Goal: Task Accomplishment & Management: Use online tool/utility

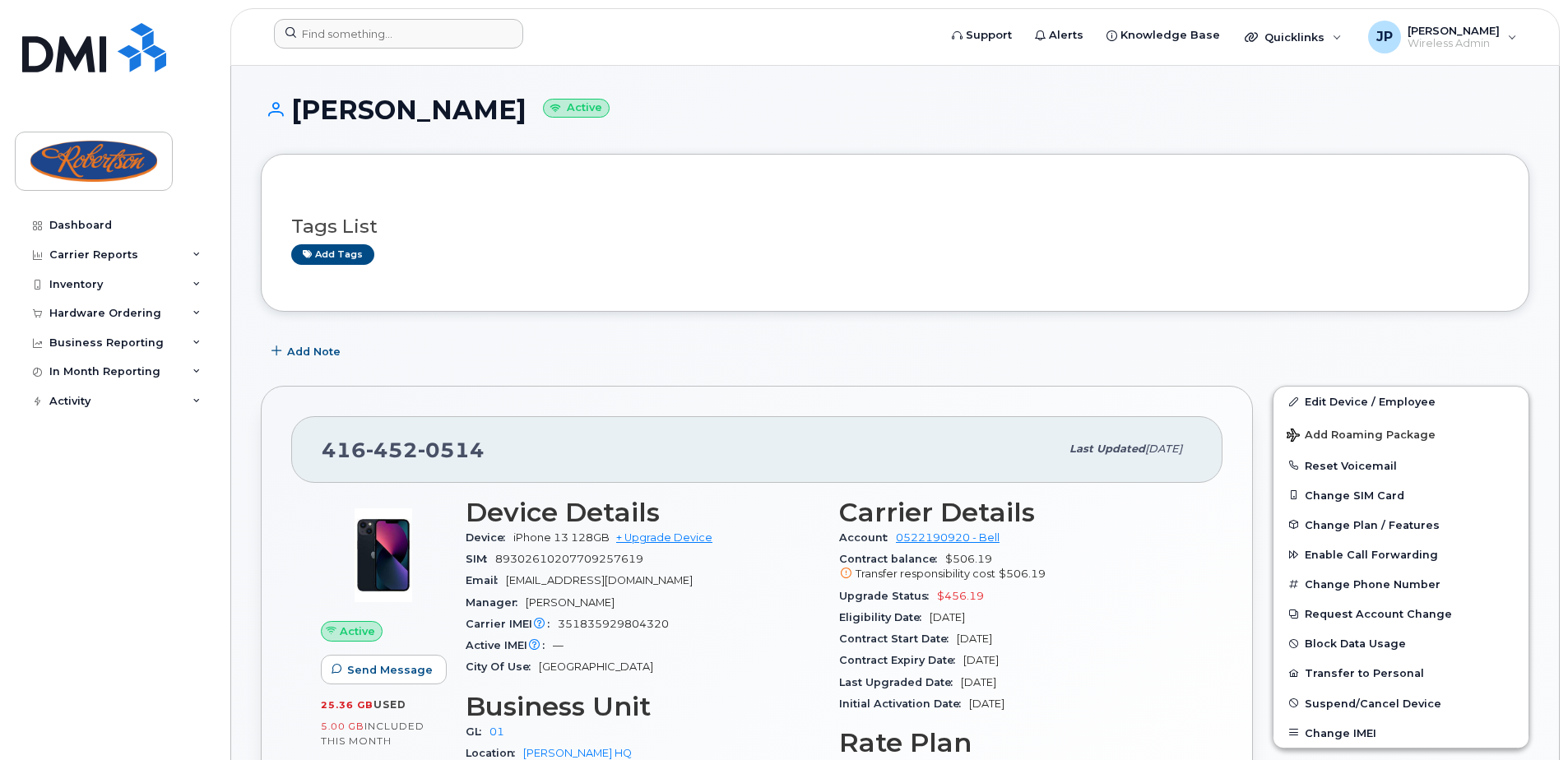
click at [461, 54] on div at bounding box center [600, 36] width 679 height 36
click at [430, 33] on input at bounding box center [399, 33] width 249 height 30
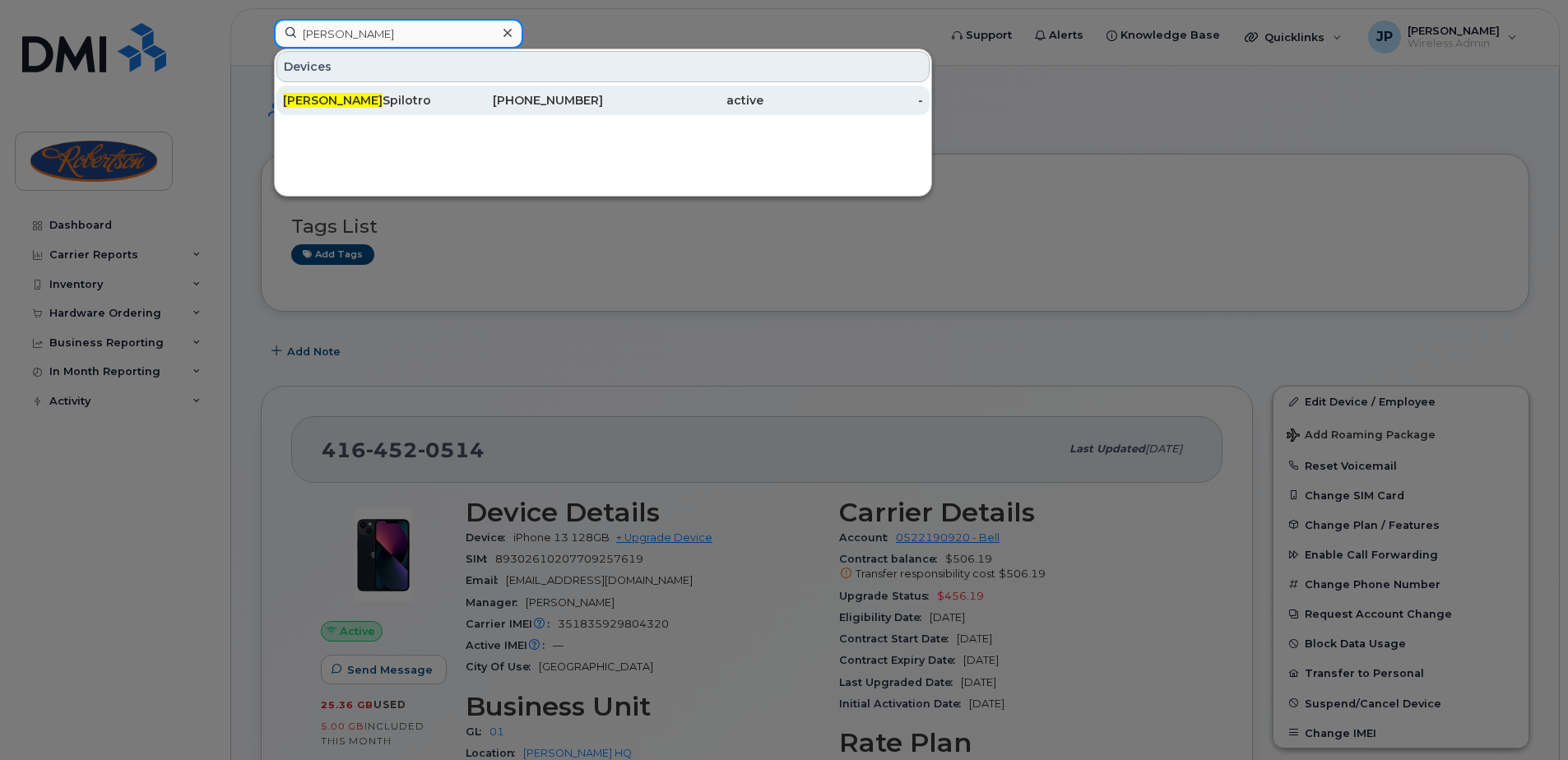
type input "joe"
click at [342, 97] on div "Joe Spilotro" at bounding box center [363, 100] width 160 height 16
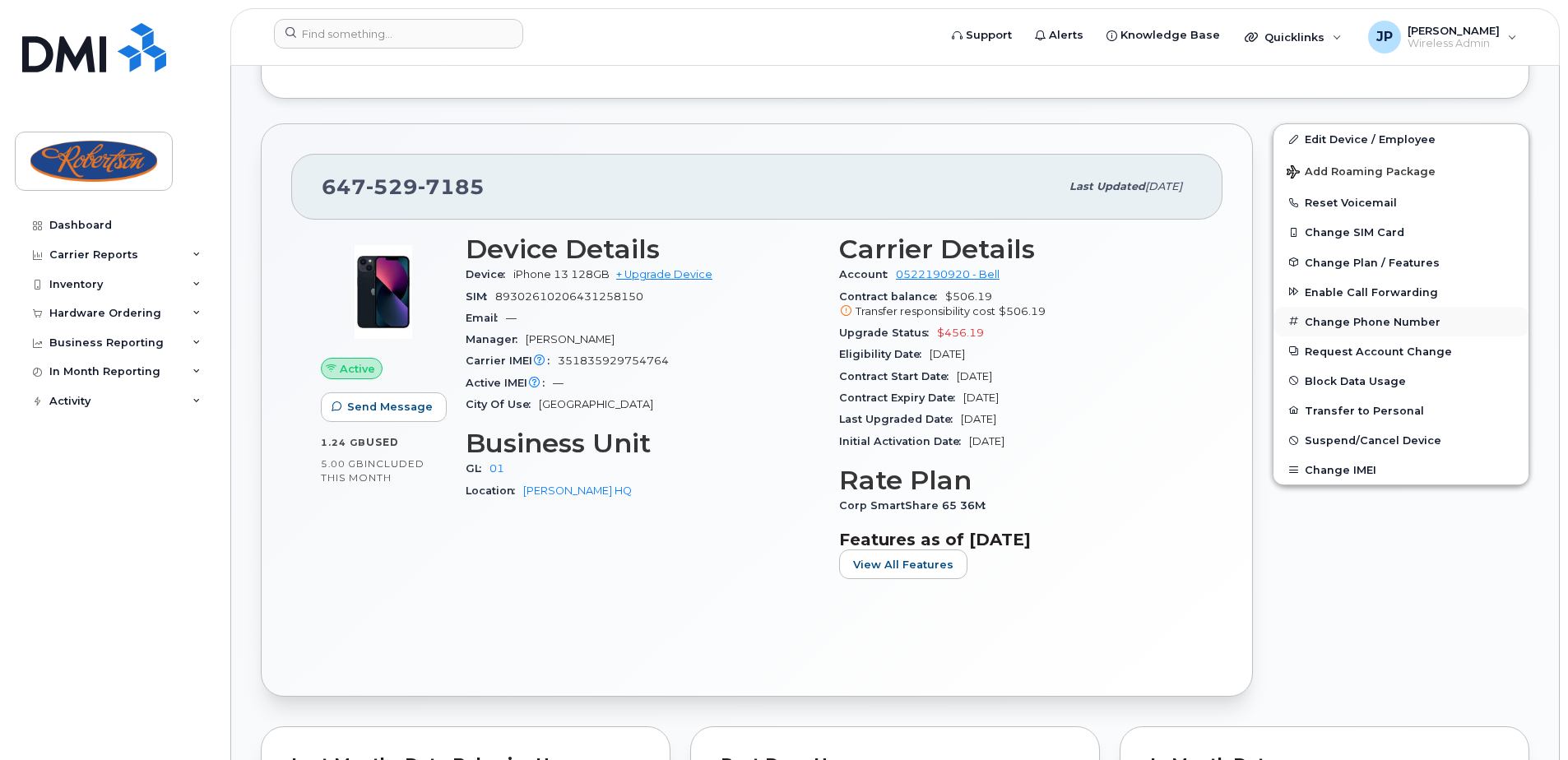
scroll to position [329, 0]
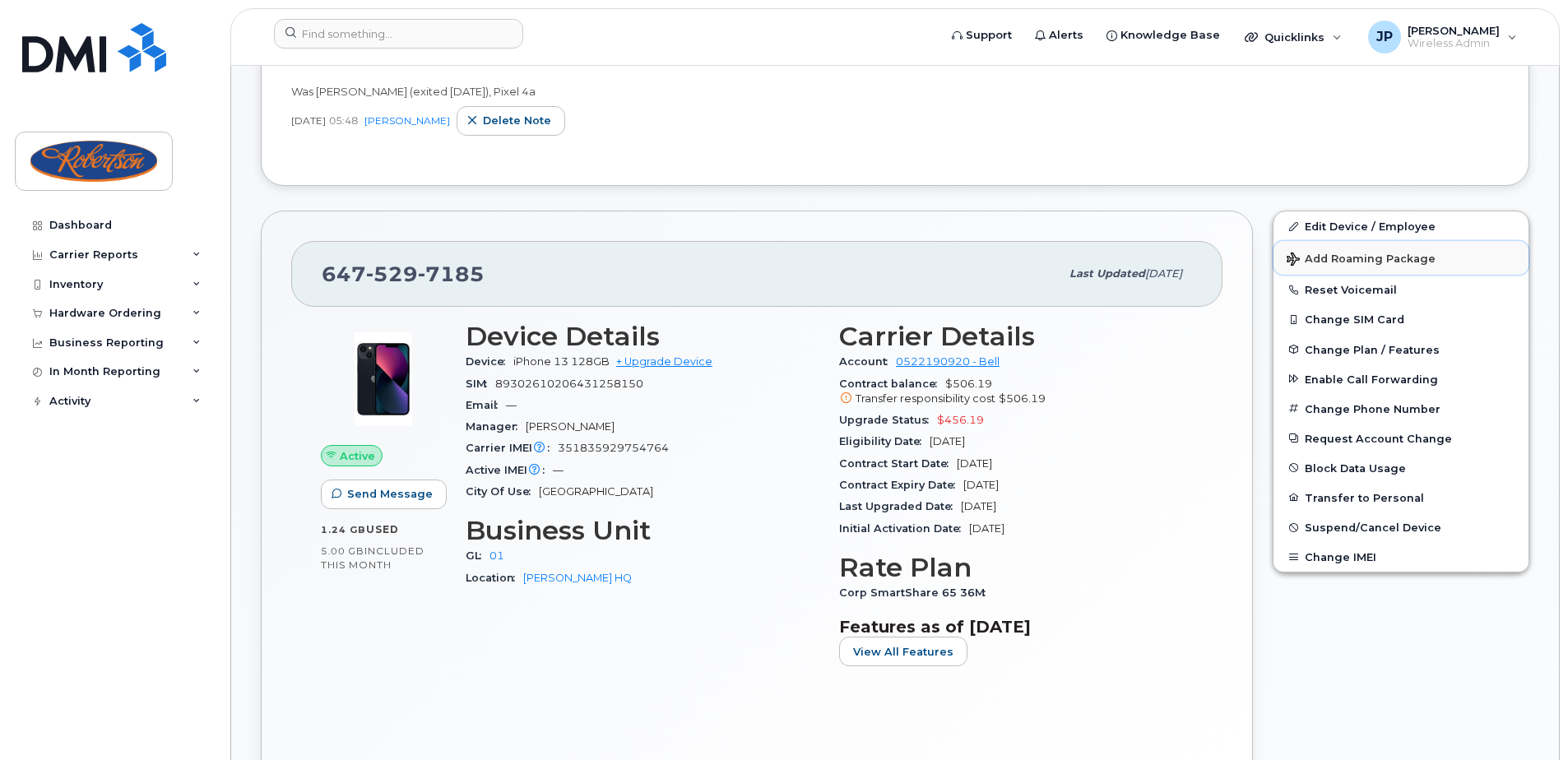
click at [1371, 254] on span "Add Roaming Package" at bounding box center [1361, 260] width 149 height 15
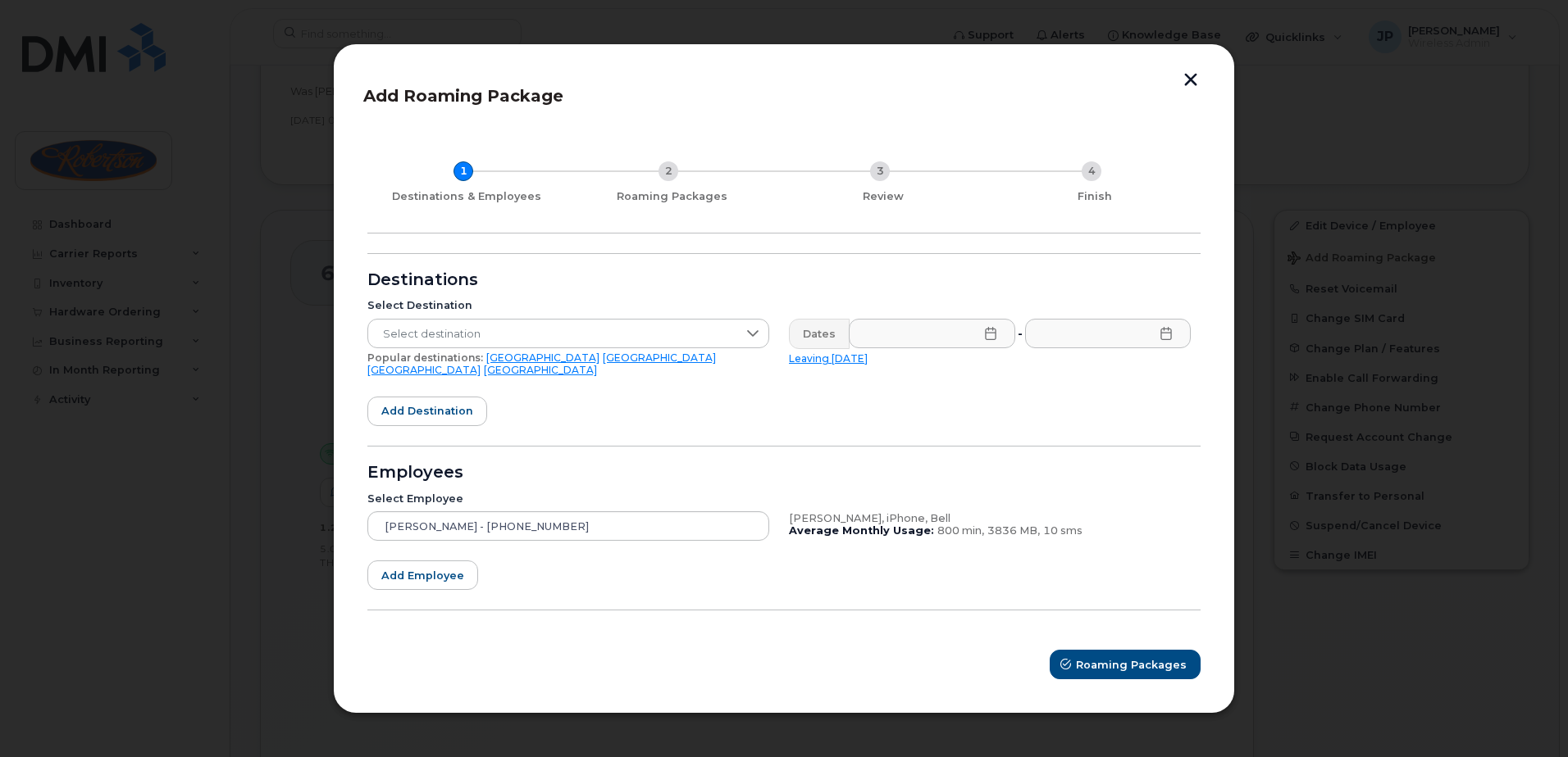
click at [1203, 77] on div "Add Roaming Package 1 Destinations & Employees 2 Roaming Packages 3 Review 4 Fi…" at bounding box center [784, 378] width 902 height 671
click at [1185, 90] on button "button" at bounding box center [1190, 81] width 25 height 17
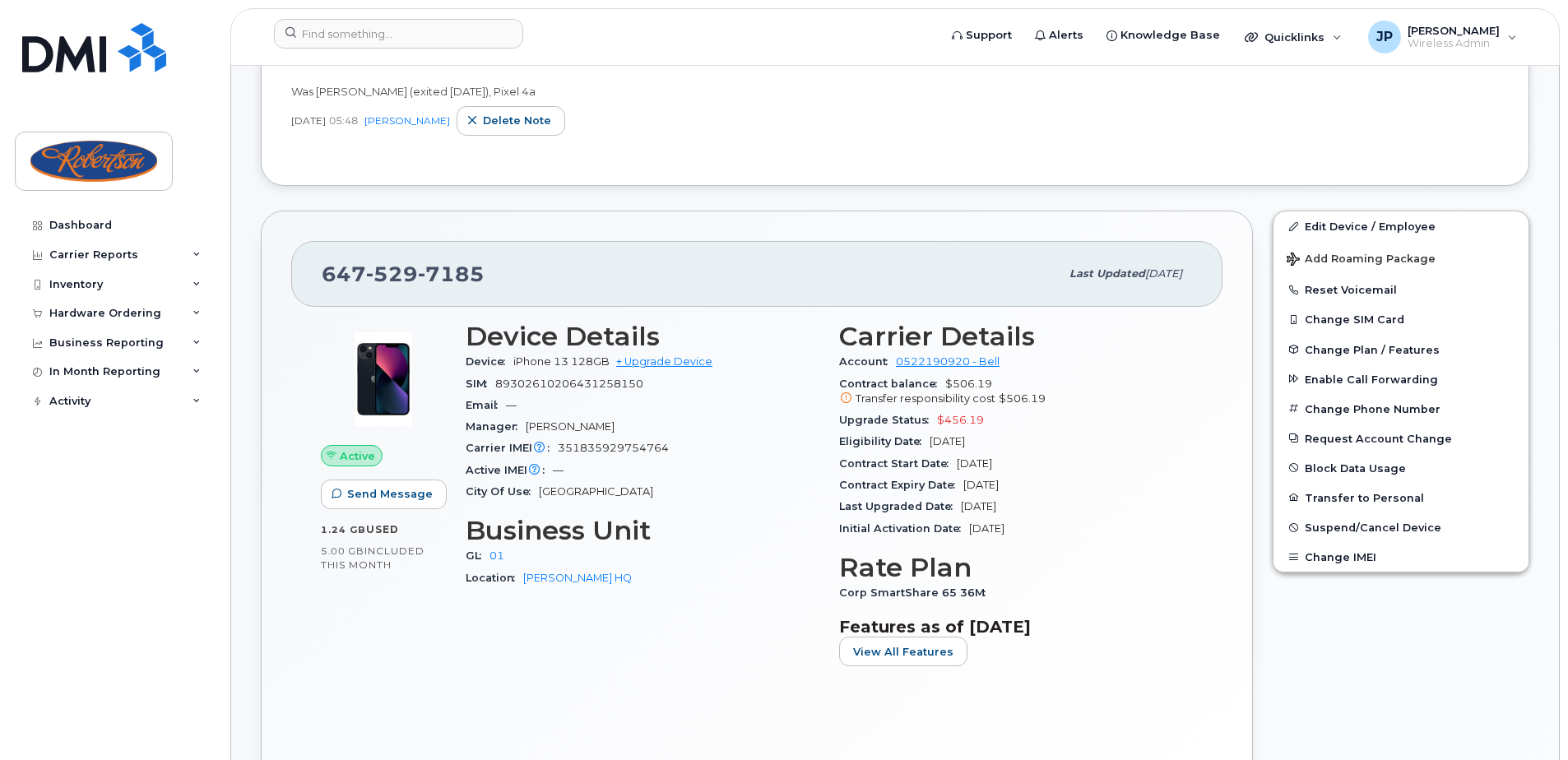
click at [1191, 87] on div "Was [PERSON_NAME] (exited [DATE]), Pixel 4a" at bounding box center [895, 92] width 1208 height 15
drag, startPoint x: 482, startPoint y: 273, endPoint x: 320, endPoint y: 275, distance: 162.0
click at [320, 275] on div "[PHONE_NUMBER] Last updated [DATE]" at bounding box center [756, 274] width 931 height 66
copy span "[PHONE_NUMBER]"
click at [1343, 619] on div "Edit Device / Employee Add Roaming Package Reset Voicemail Change SIM Card Chan…" at bounding box center [1401, 497] width 276 height 593
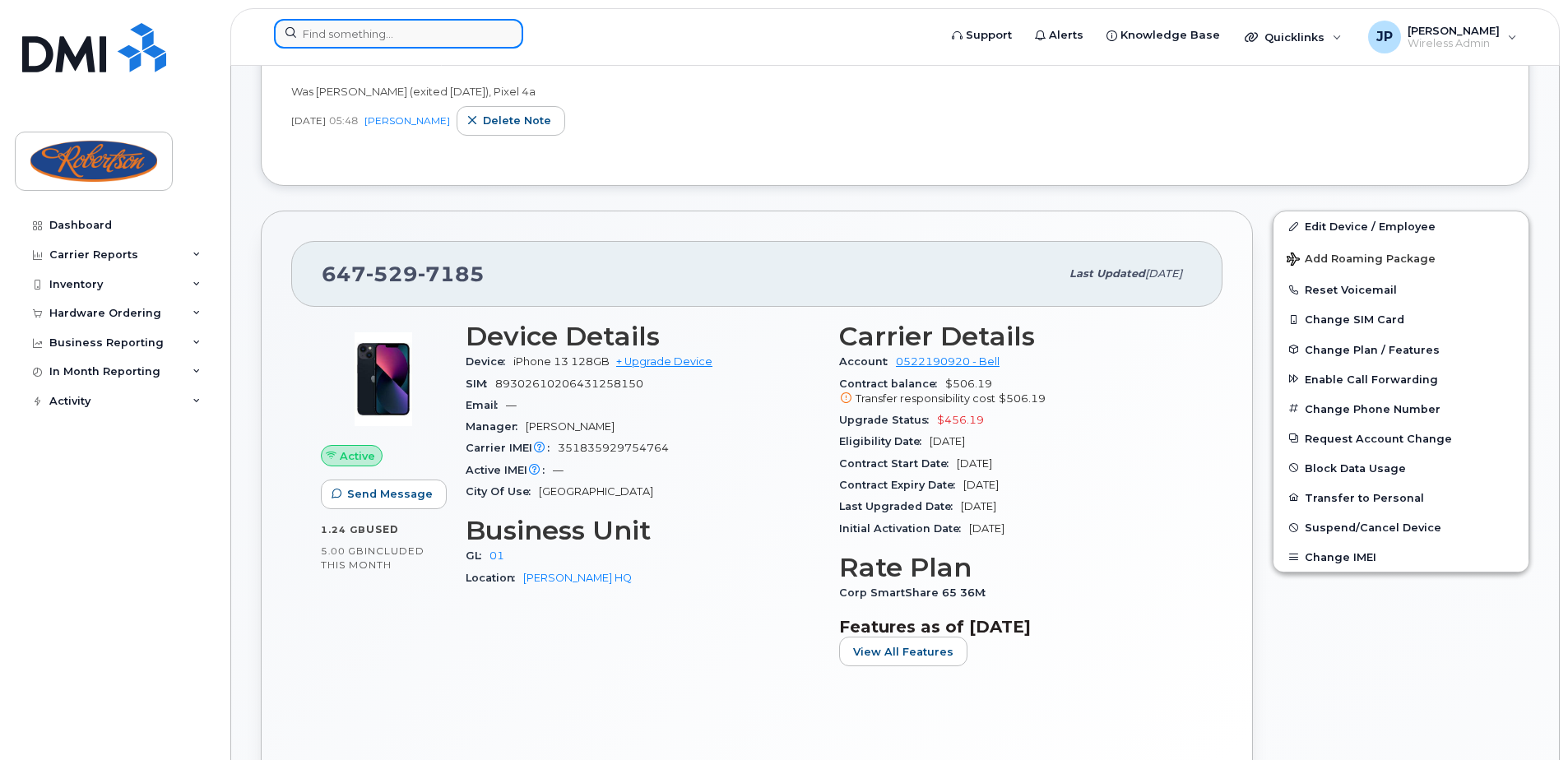
click at [450, 42] on input at bounding box center [399, 33] width 249 height 30
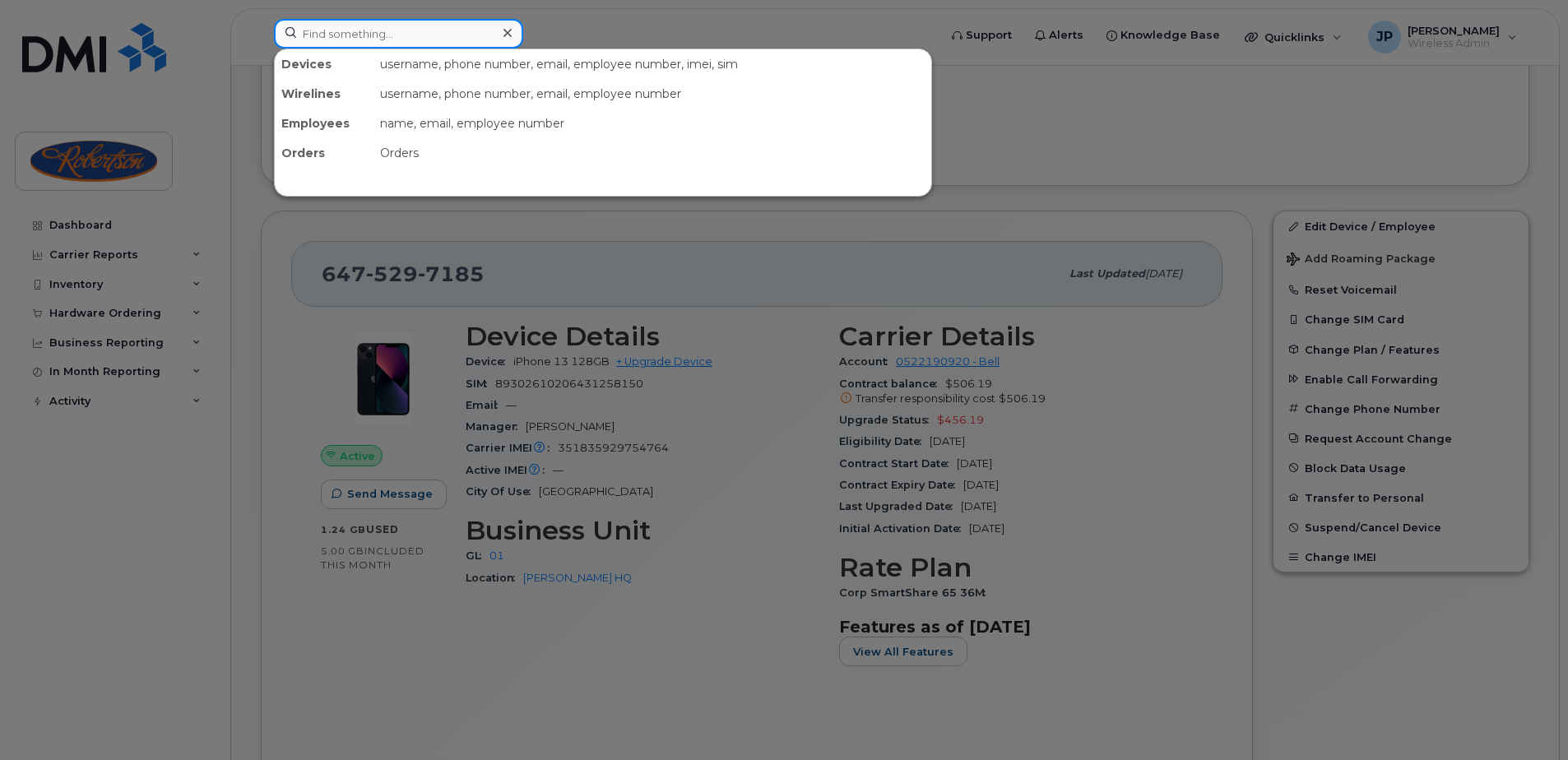
paste input "[PHONE_NUMBER]"
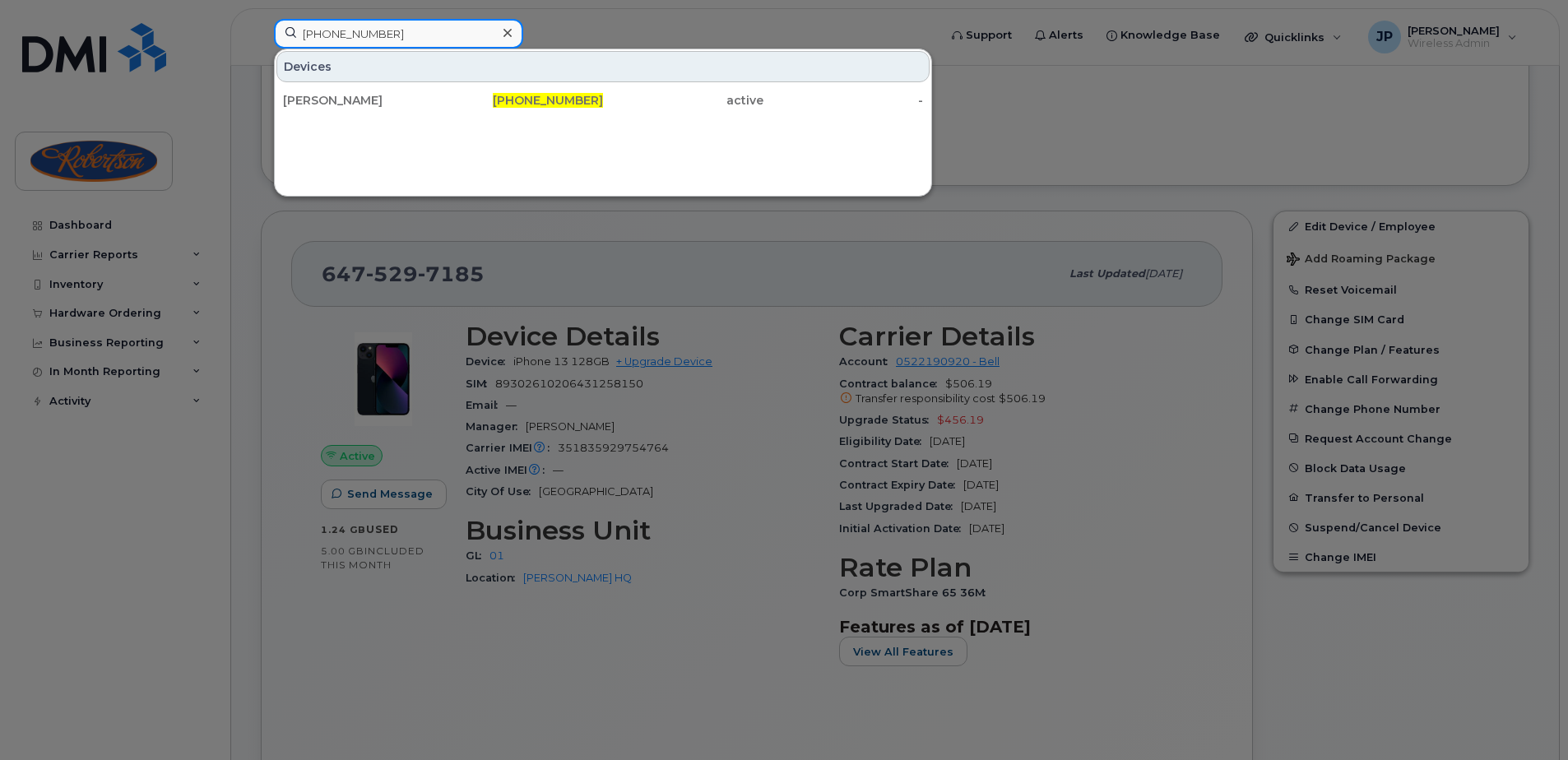
type input "[PHONE_NUMBER]"
click at [979, 257] on div at bounding box center [784, 380] width 1568 height 760
